Goal: Complete application form

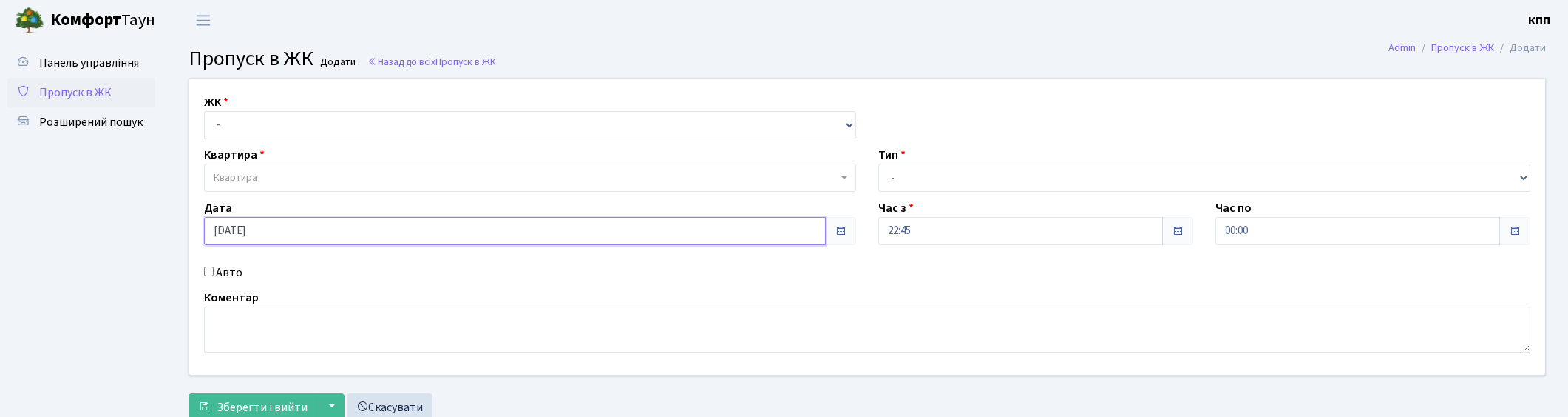
click at [357, 224] on input "07.10.2025" at bounding box center [514, 230] width 621 height 28
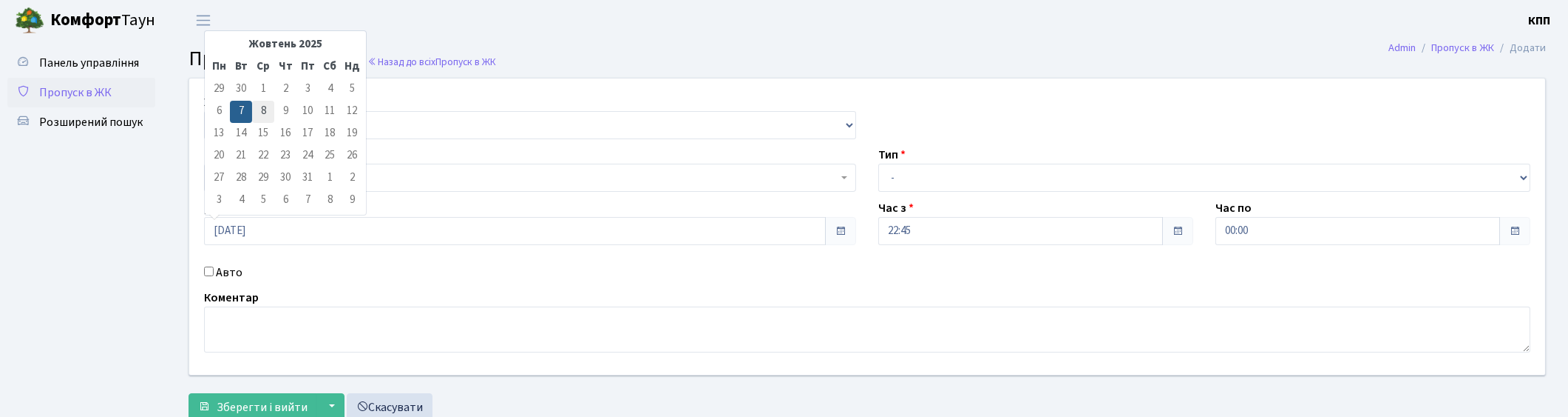
click at [262, 106] on td "8" at bounding box center [263, 111] width 22 height 22
type input "08.10.2025"
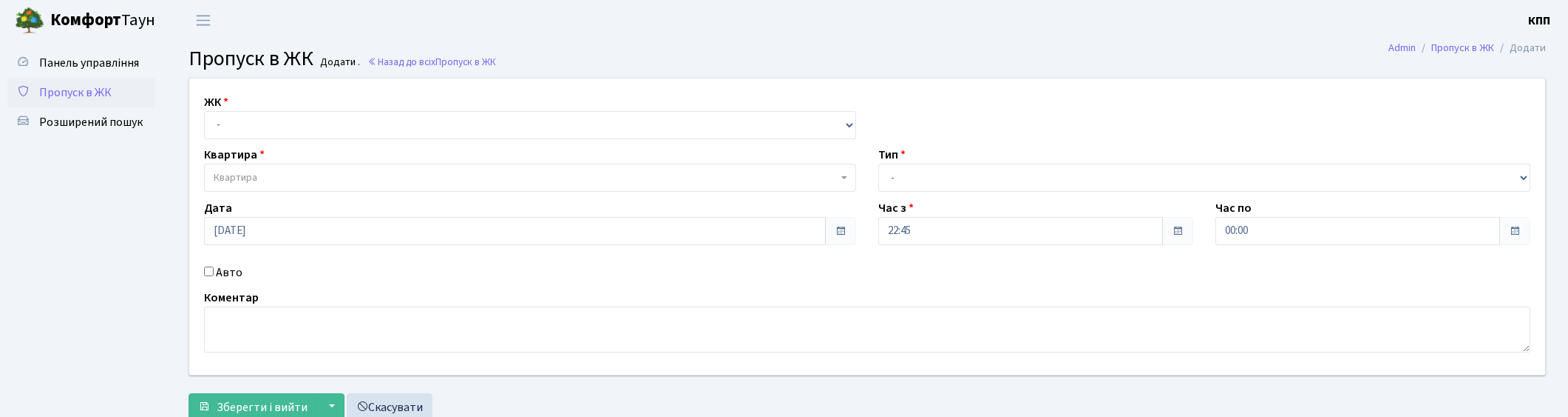
click at [212, 268] on input "Авто" at bounding box center [208, 271] width 10 height 10
checkbox input "true"
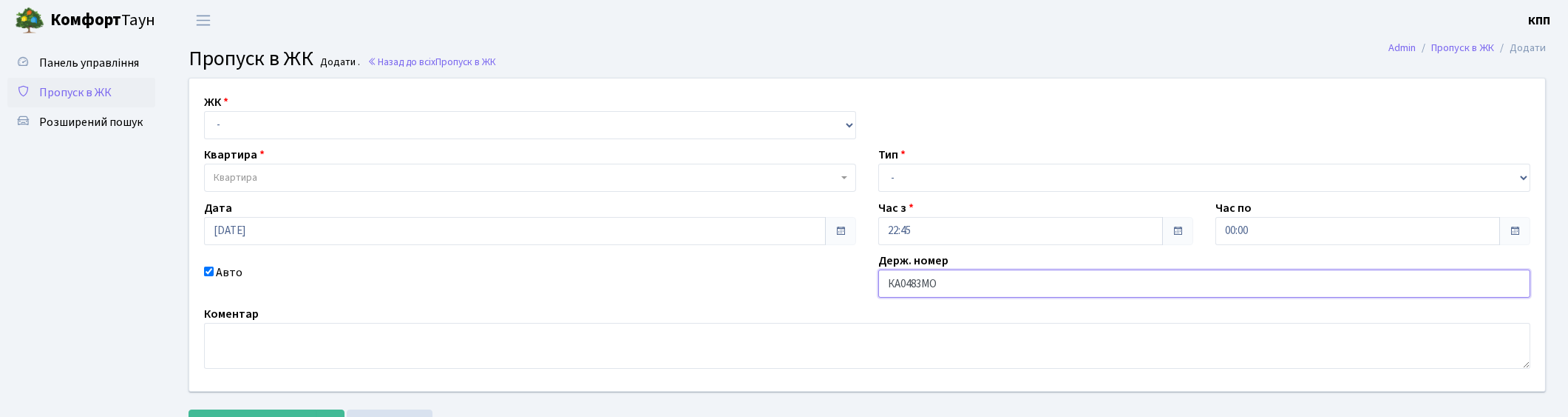
type input "КА0483МО"
click at [991, 168] on select "- Доставка Таксі Гості Сервіс" at bounding box center [1203, 177] width 652 height 28
select select "2"
click at [878, 164] on select "- Доставка Таксі Гості Сервіс" at bounding box center [1203, 177] width 652 height 28
click at [261, 122] on select "- КТ, вул. Регенераторна, 4 КТ2, просп. Соборності, 17 КТ3, вул. Березнева, 16 …" at bounding box center [529, 124] width 652 height 28
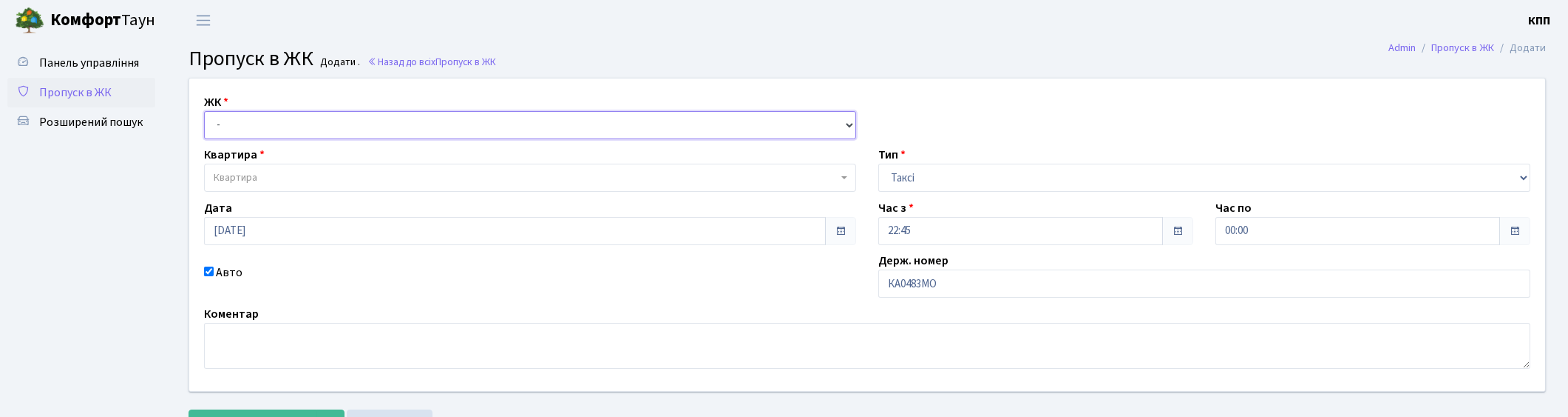
select select "271"
click at [204, 111] on select "- КТ, вул. Регенераторна, 4 КТ2, просп. Соборності, 17 КТ3, вул. Березнева, 16 …" at bounding box center [529, 124] width 652 height 28
select select
click at [270, 174] on span "Квартира" at bounding box center [526, 177] width 624 height 15
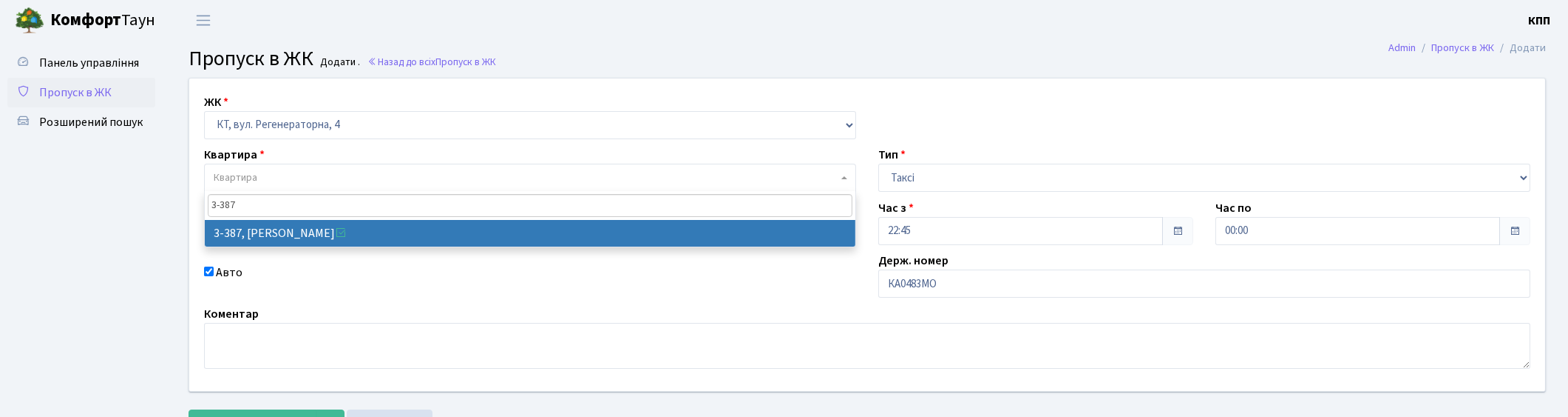
type input "3-387"
select select "1605"
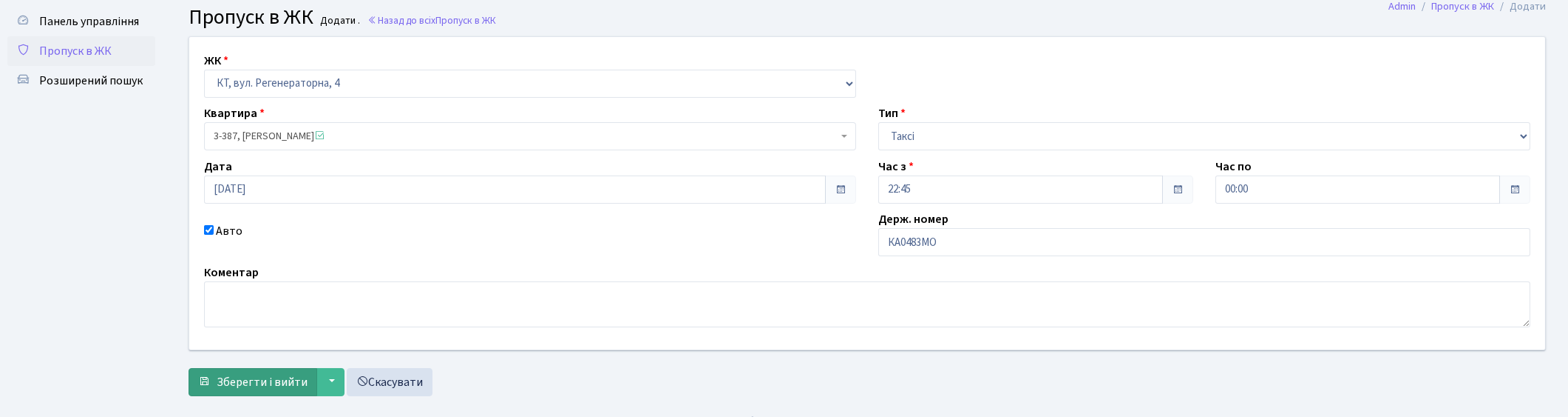
scroll to position [64, 0]
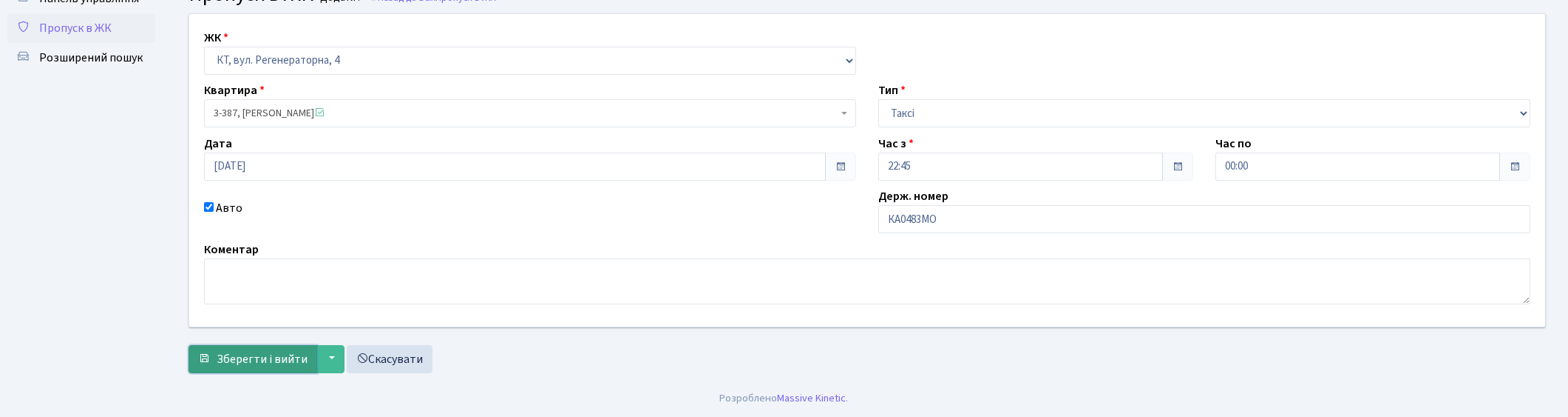
click at [255, 353] on span "Зберегти і вийти" at bounding box center [262, 359] width 91 height 16
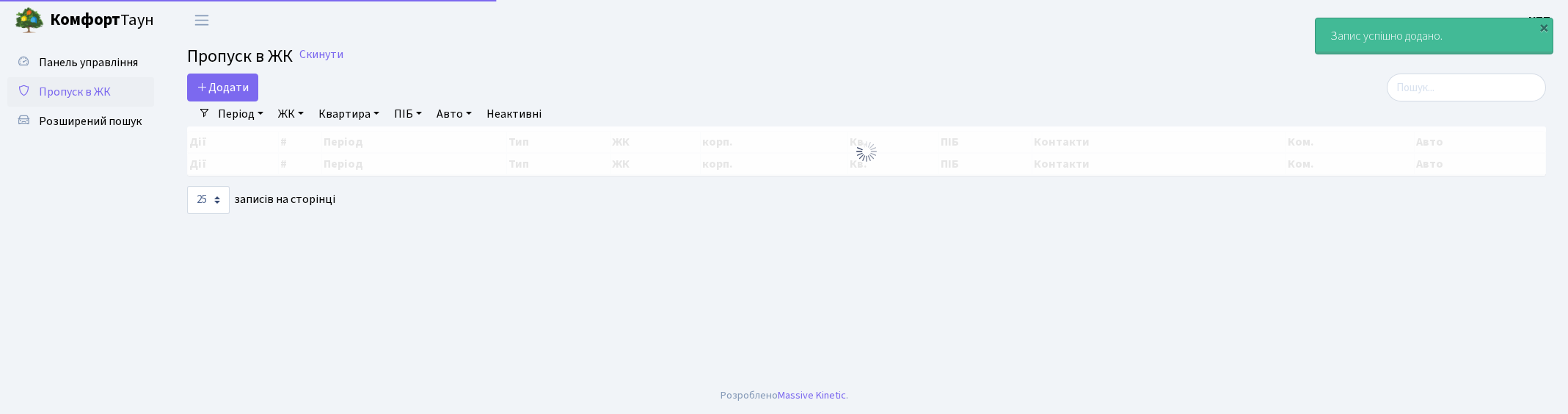
select select "25"
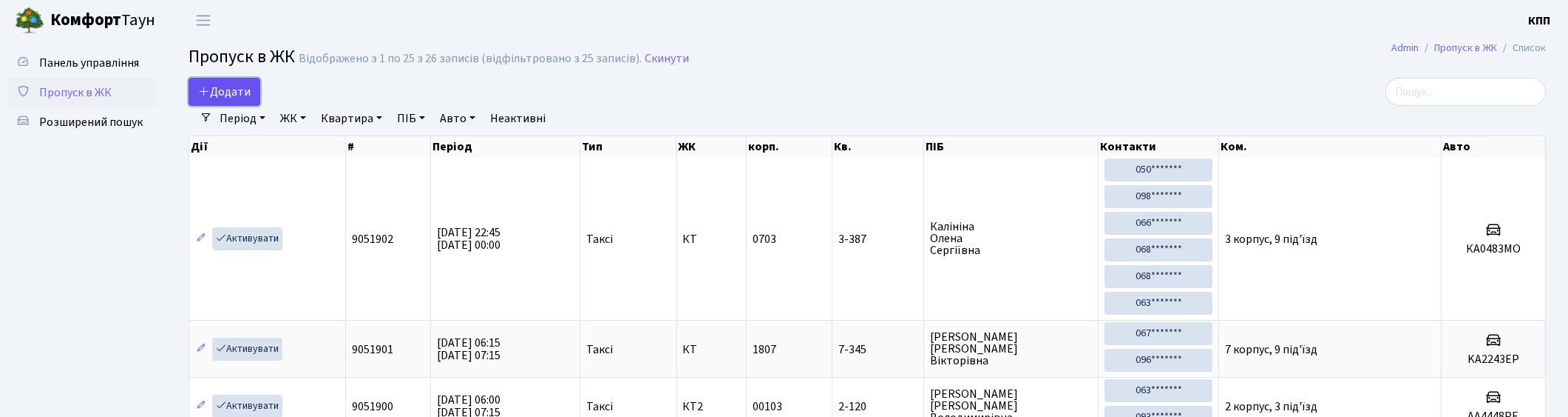
click at [237, 84] on span "Додати" at bounding box center [224, 91] width 53 height 16
select select "25"
click at [1494, 92] on input "search" at bounding box center [1465, 91] width 160 height 28
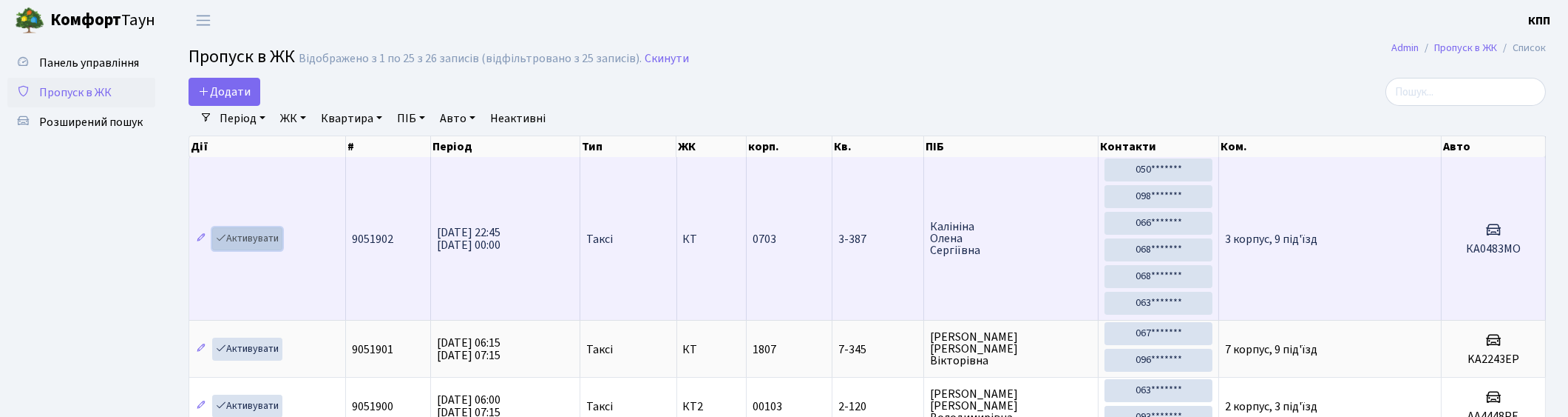
click at [246, 237] on link "Активувати" at bounding box center [247, 239] width 71 height 23
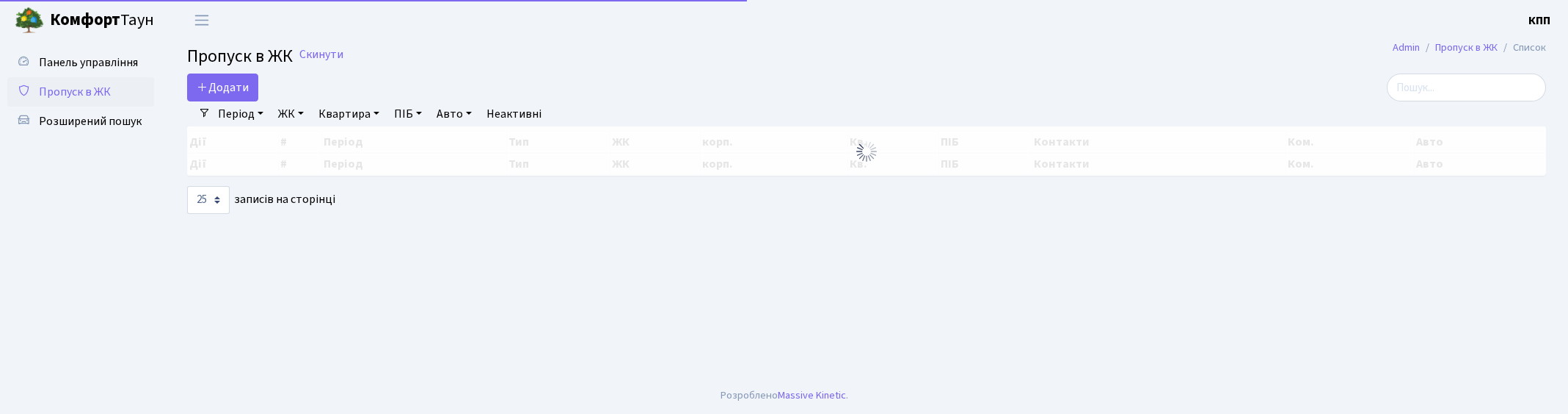
select select "25"
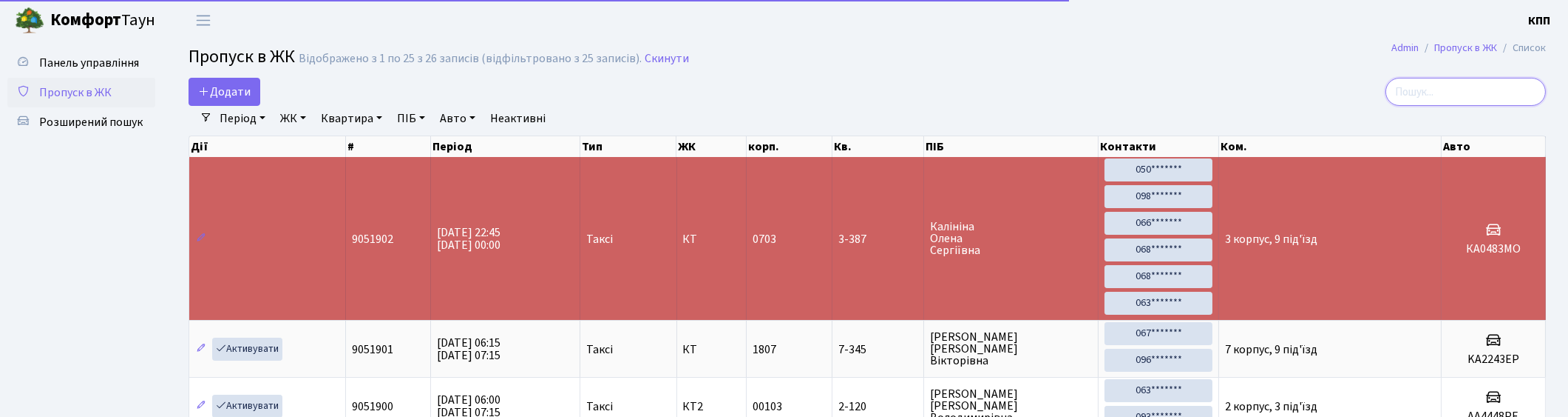
click at [1538, 91] on input "search" at bounding box center [1465, 91] width 160 height 28
